Goal: Task Accomplishment & Management: Use online tool/utility

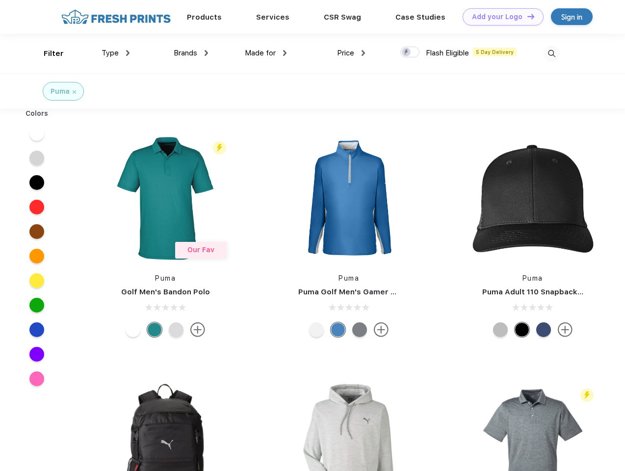
click at [499, 17] on link "Add your Logo Design Tool" at bounding box center [502, 16] width 81 height 17
click at [0, 0] on div "Design Tool" at bounding box center [0, 0] width 0 height 0
click at [526, 16] on link "Add your Logo Design Tool" at bounding box center [502, 16] width 81 height 17
click at [47, 53] on div "Filter" at bounding box center [54, 53] width 20 height 11
click at [116, 53] on span "Type" at bounding box center [110, 53] width 17 height 9
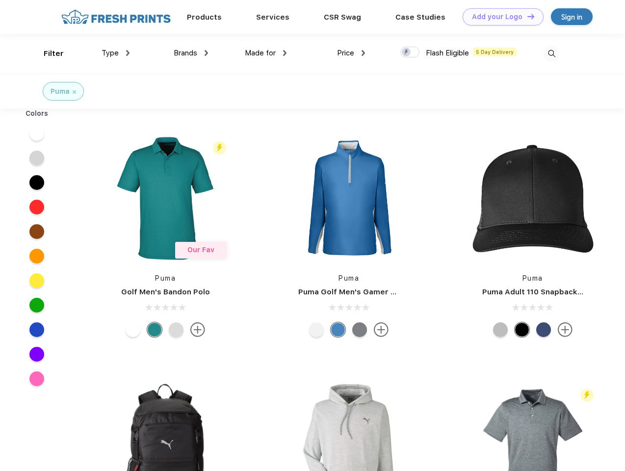
click at [191, 53] on span "Brands" at bounding box center [186, 53] width 24 height 9
click at [266, 53] on span "Made for" at bounding box center [260, 53] width 31 height 9
click at [351, 53] on span "Price" at bounding box center [345, 53] width 17 height 9
click at [410, 52] on div at bounding box center [409, 52] width 19 height 11
click at [407, 52] on input "checkbox" at bounding box center [403, 49] width 6 height 6
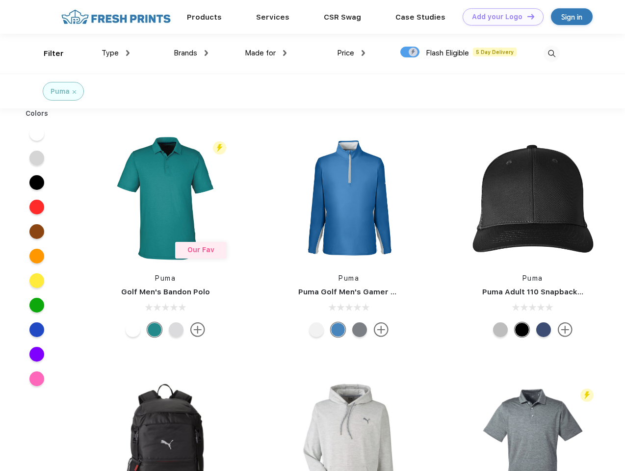
click at [551, 53] on img at bounding box center [551, 54] width 16 height 16
